Goal: Book appointment/travel/reservation

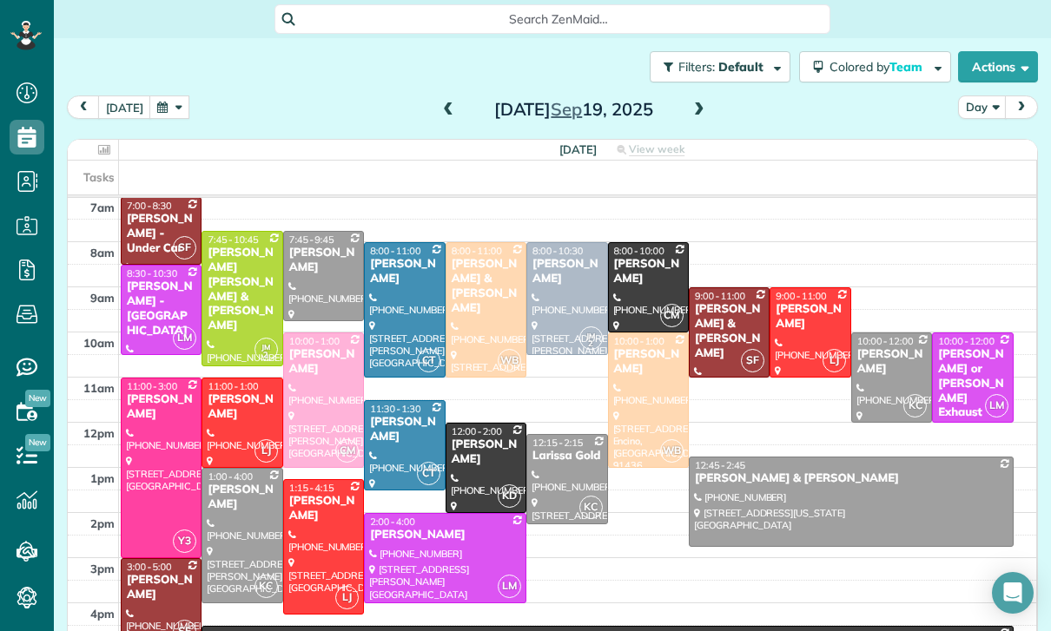
scroll to position [136, 0]
click at [164, 112] on button "button" at bounding box center [169, 107] width 40 height 23
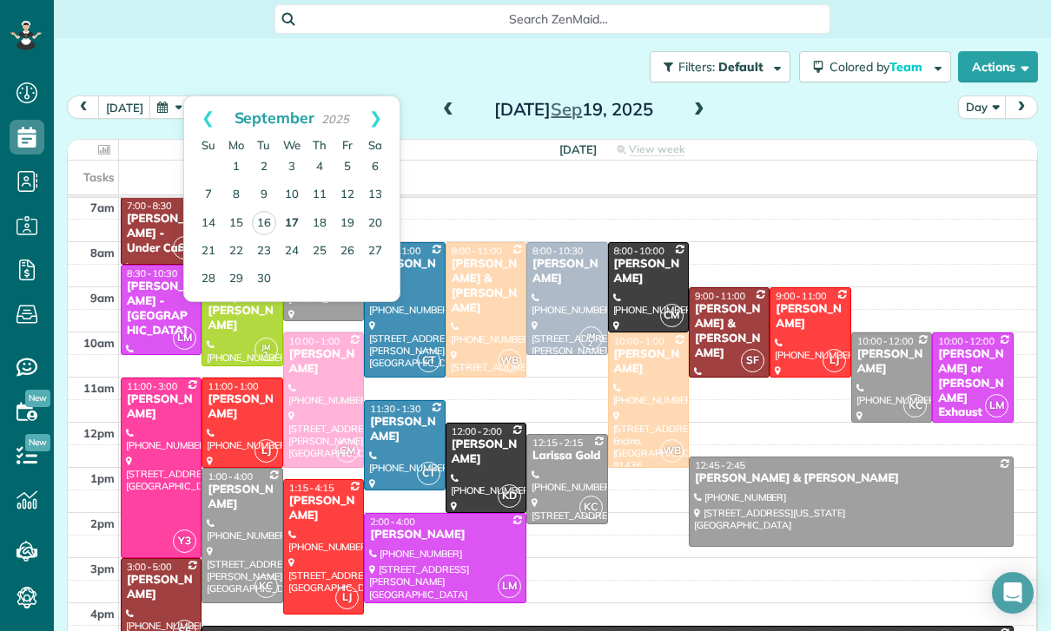
click at [287, 225] on link "17" at bounding box center [292, 224] width 28 height 28
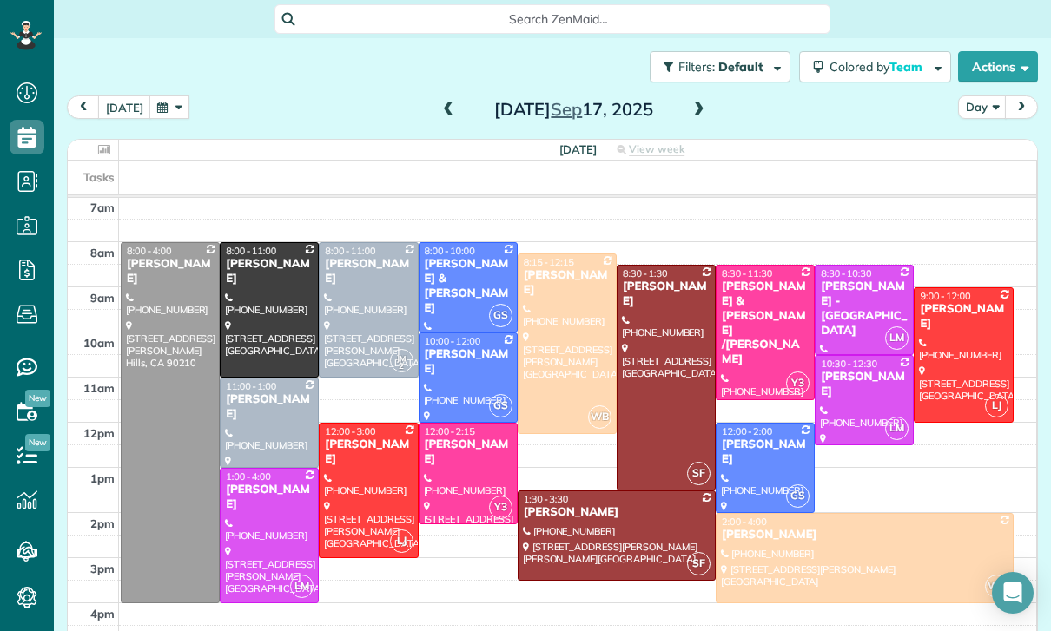
click at [689, 116] on span at bounding box center [698, 110] width 19 height 16
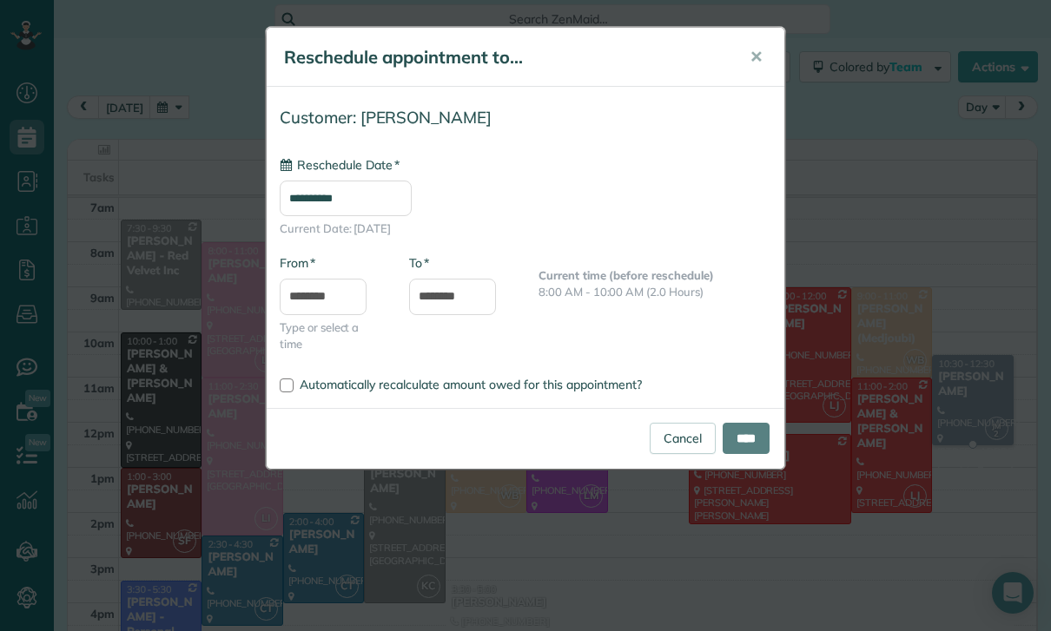
click at [375, 196] on input "**********" at bounding box center [346, 199] width 132 height 36
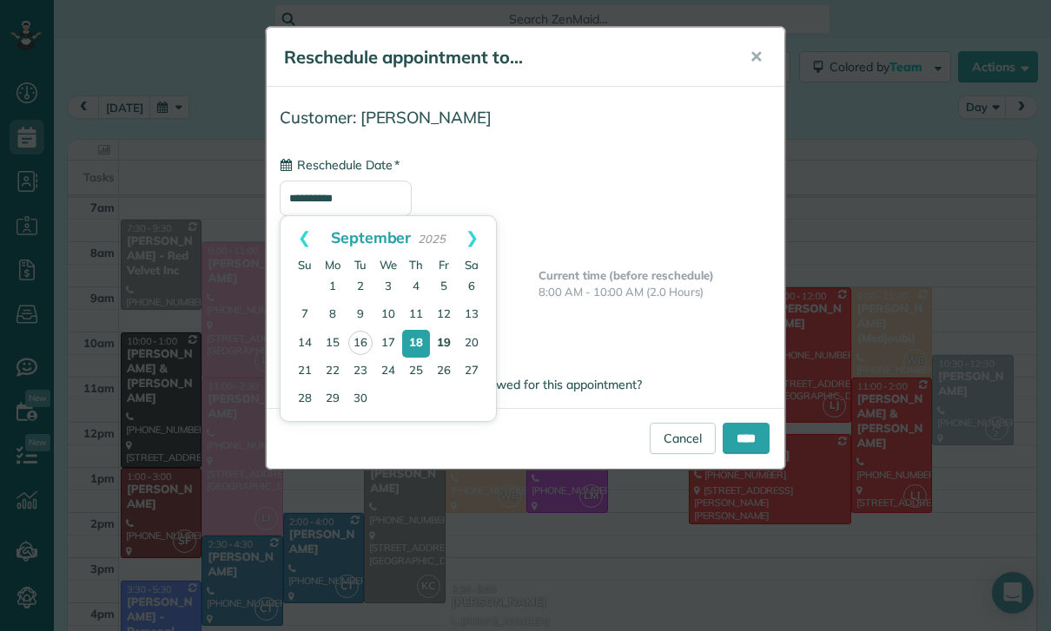
click at [441, 346] on link "19" at bounding box center [444, 344] width 28 height 28
type input "**********"
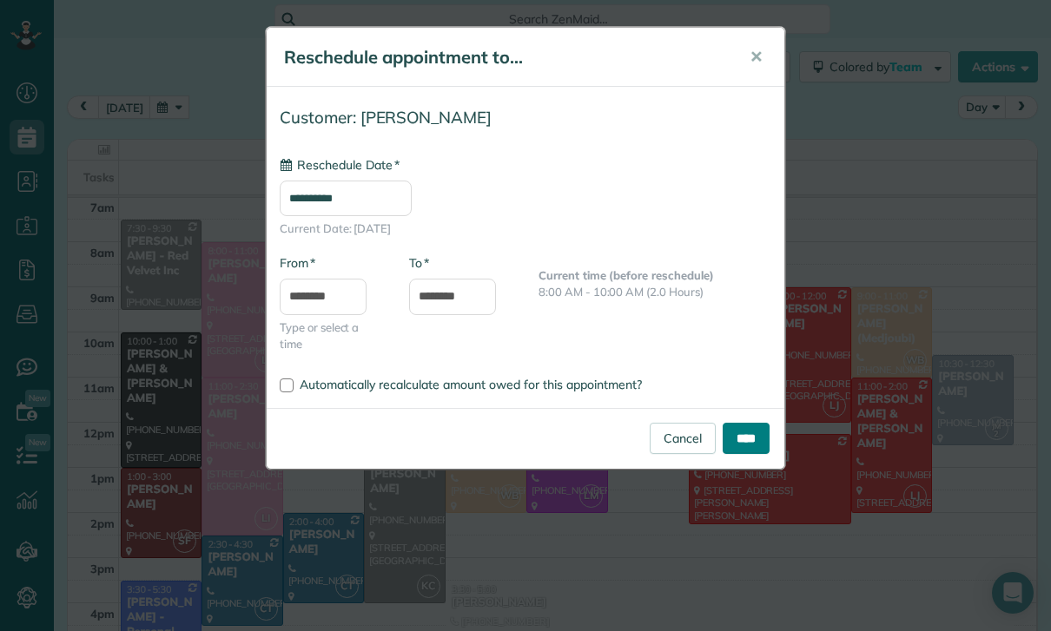
click at [732, 444] on input "****" at bounding box center [745, 438] width 47 height 31
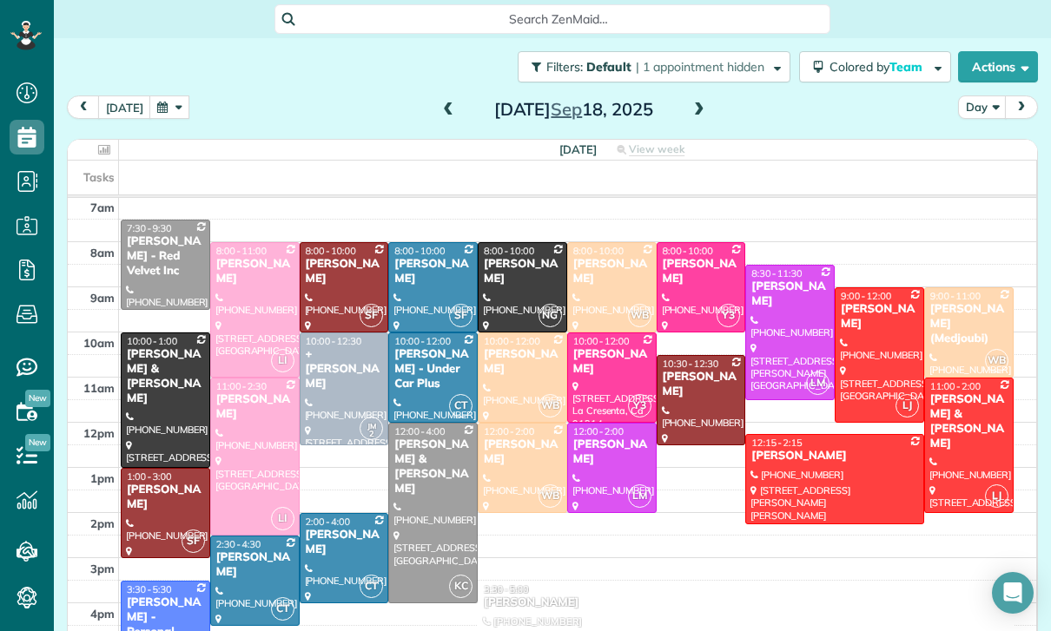
click at [167, 113] on button "button" at bounding box center [169, 107] width 40 height 23
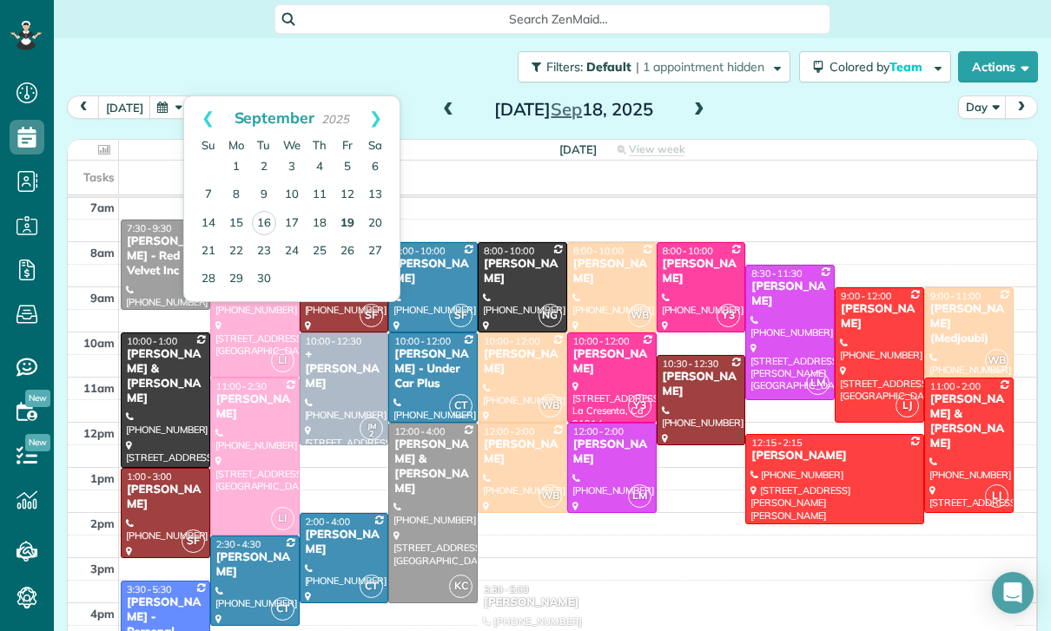
click at [349, 220] on link "19" at bounding box center [347, 224] width 28 height 28
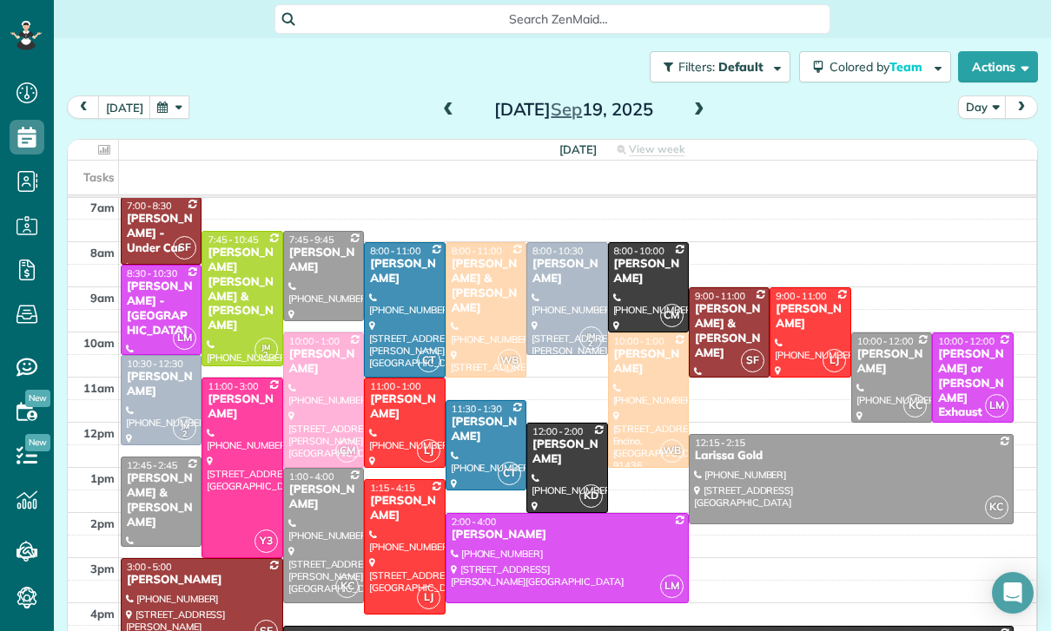
click at [450, 110] on span at bounding box center [448, 110] width 19 height 16
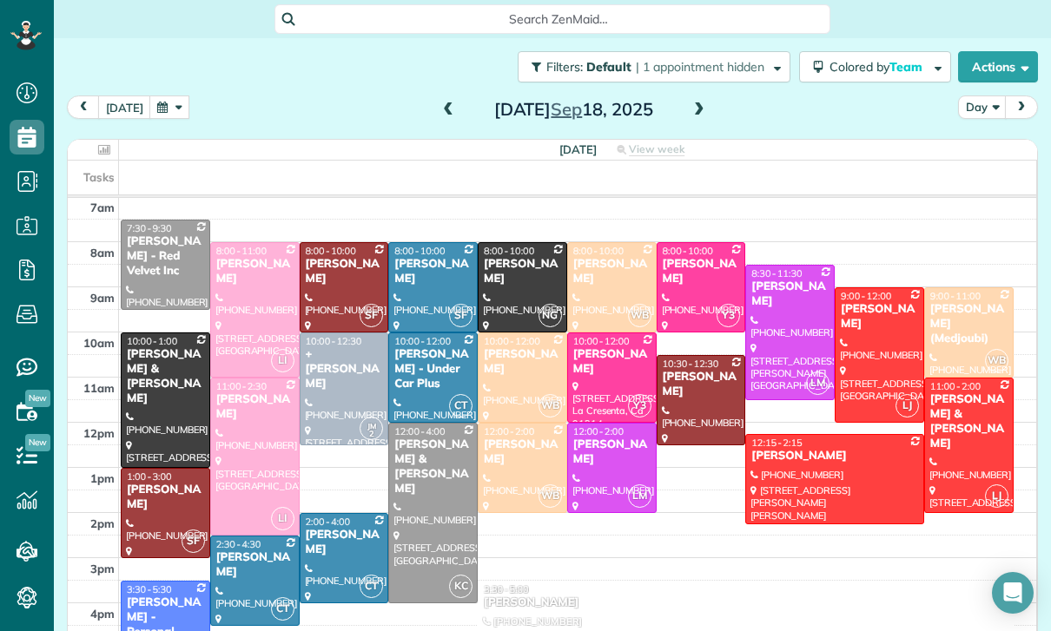
scroll to position [125, 0]
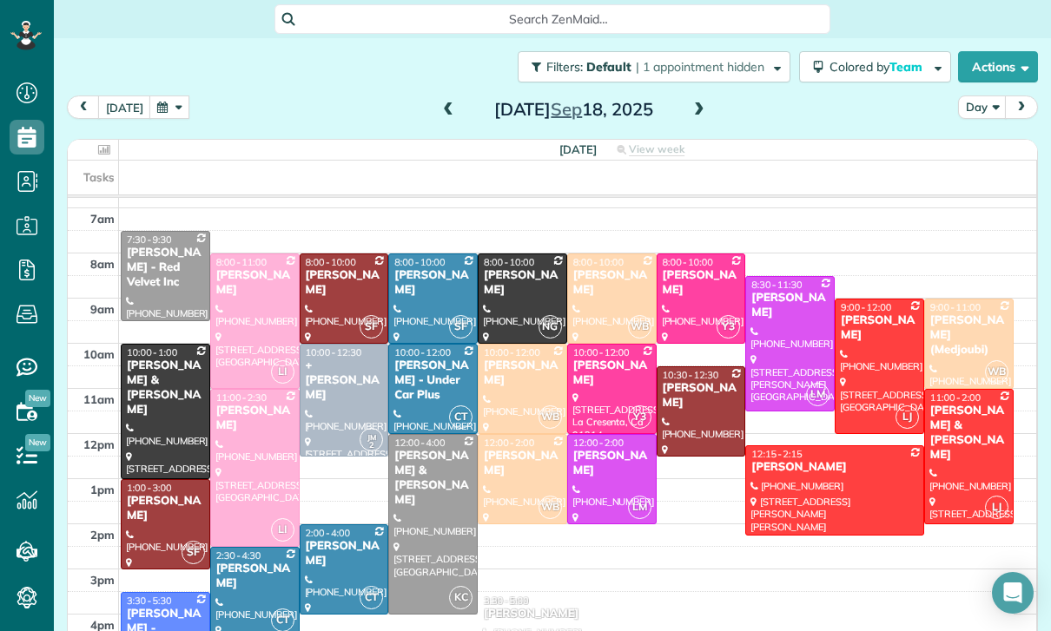
click at [170, 92] on div "Filters: Default | 1 appointment hidden Colored by Team Color by Cleaner Color …" at bounding box center [552, 66] width 997 height 57
click at [167, 109] on button "button" at bounding box center [169, 107] width 40 height 23
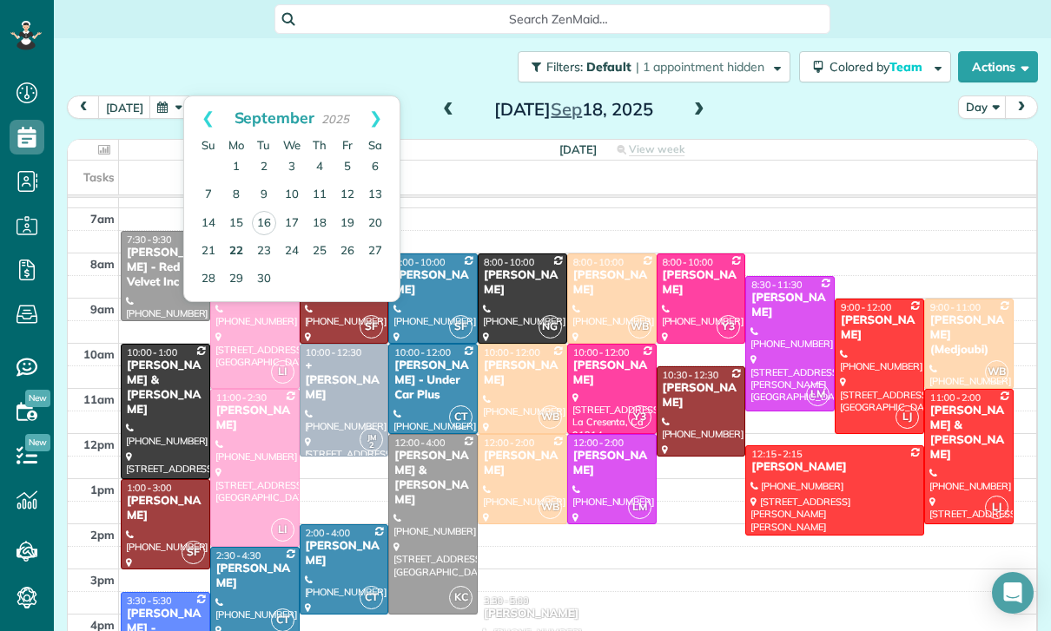
click at [236, 242] on link "22" at bounding box center [236, 252] width 28 height 28
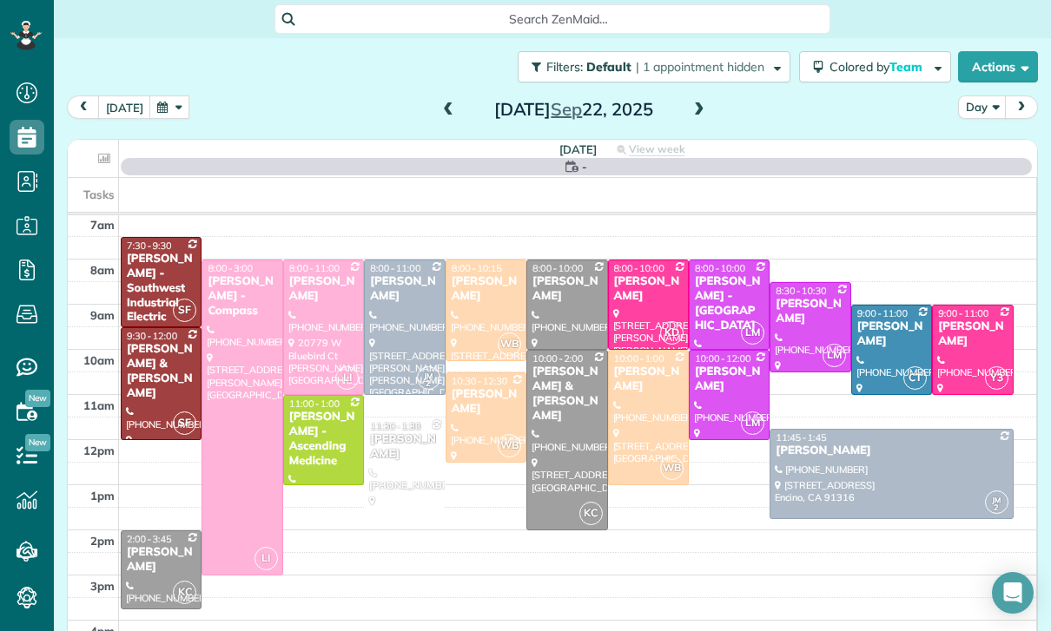
scroll to position [136, 0]
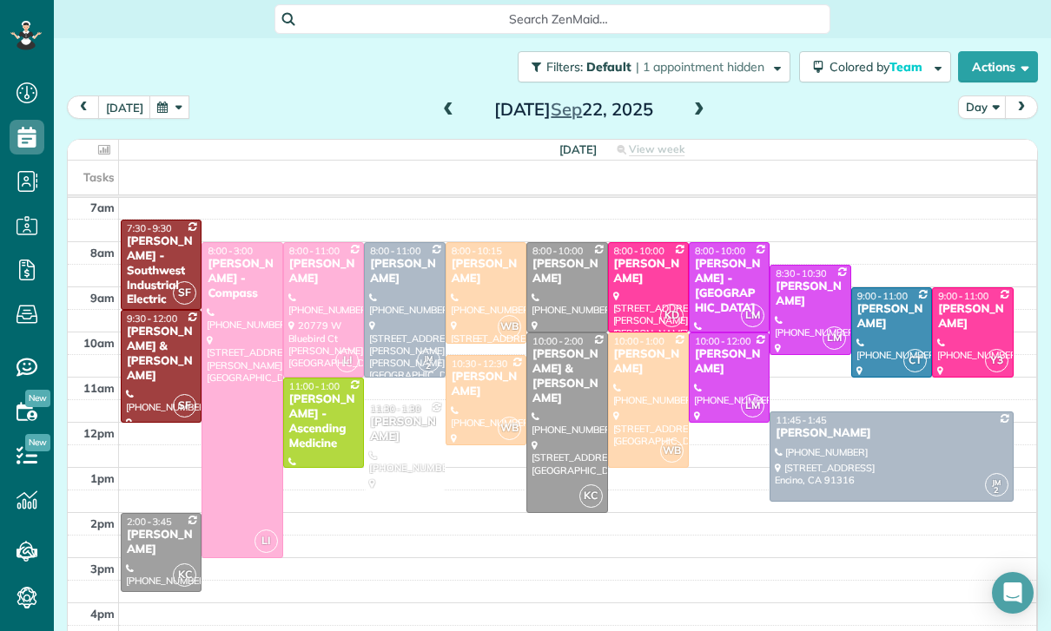
click at [703, 118] on span at bounding box center [698, 110] width 19 height 26
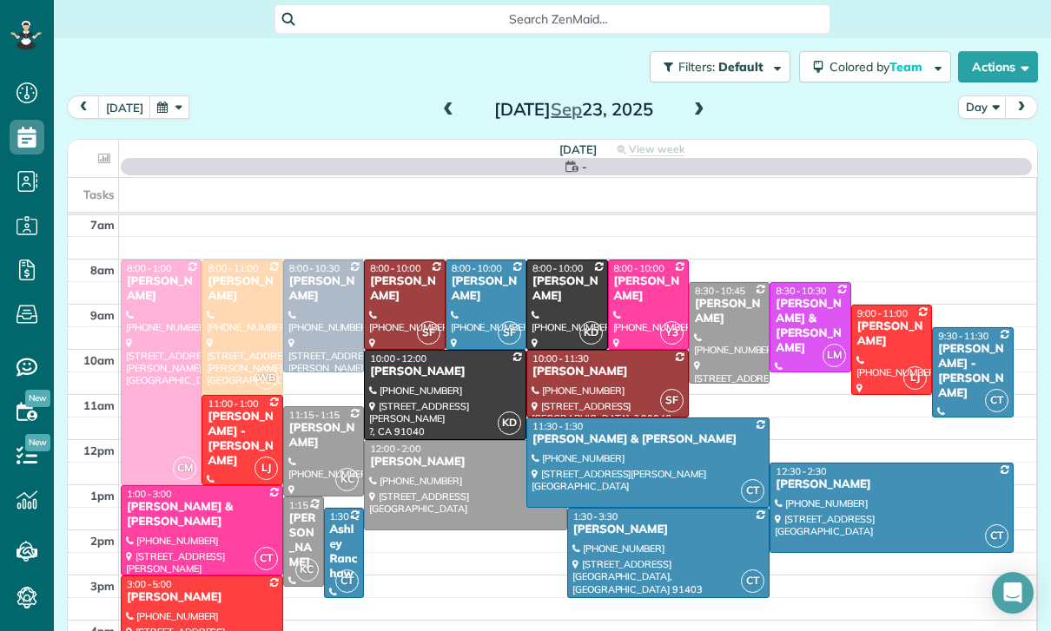
click at [690, 114] on span at bounding box center [698, 110] width 19 height 16
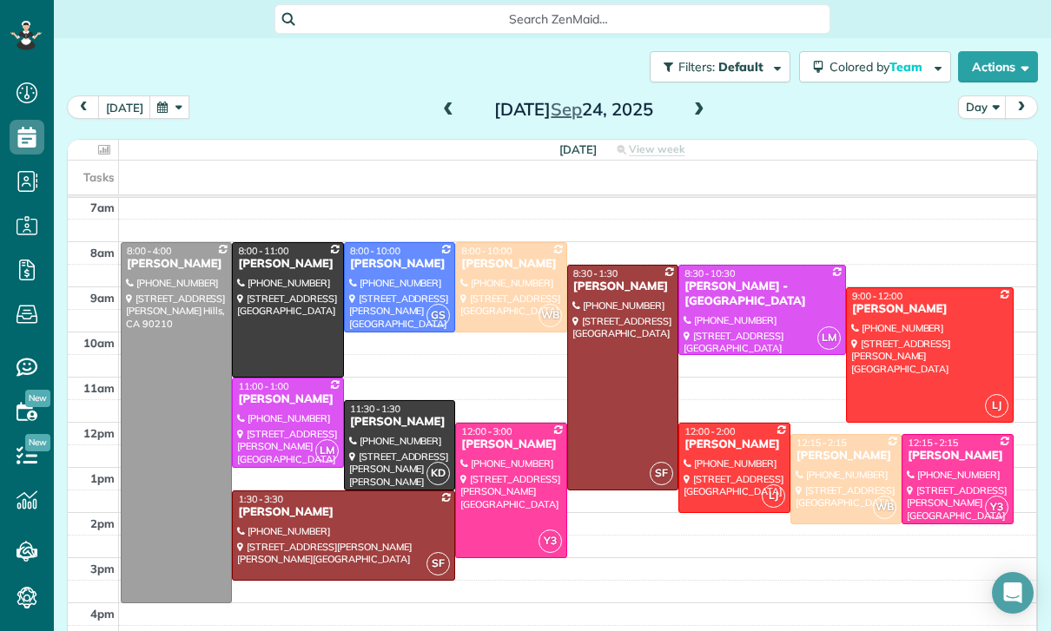
click at [705, 100] on span at bounding box center [698, 110] width 19 height 26
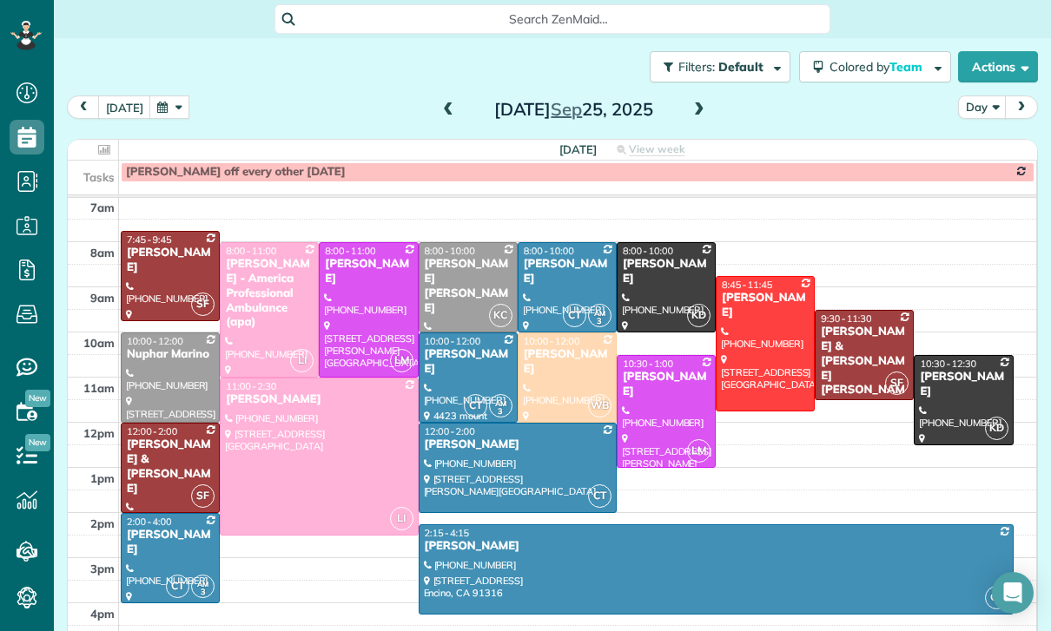
click at [689, 111] on span at bounding box center [698, 110] width 19 height 16
